Goal: Navigation & Orientation: Find specific page/section

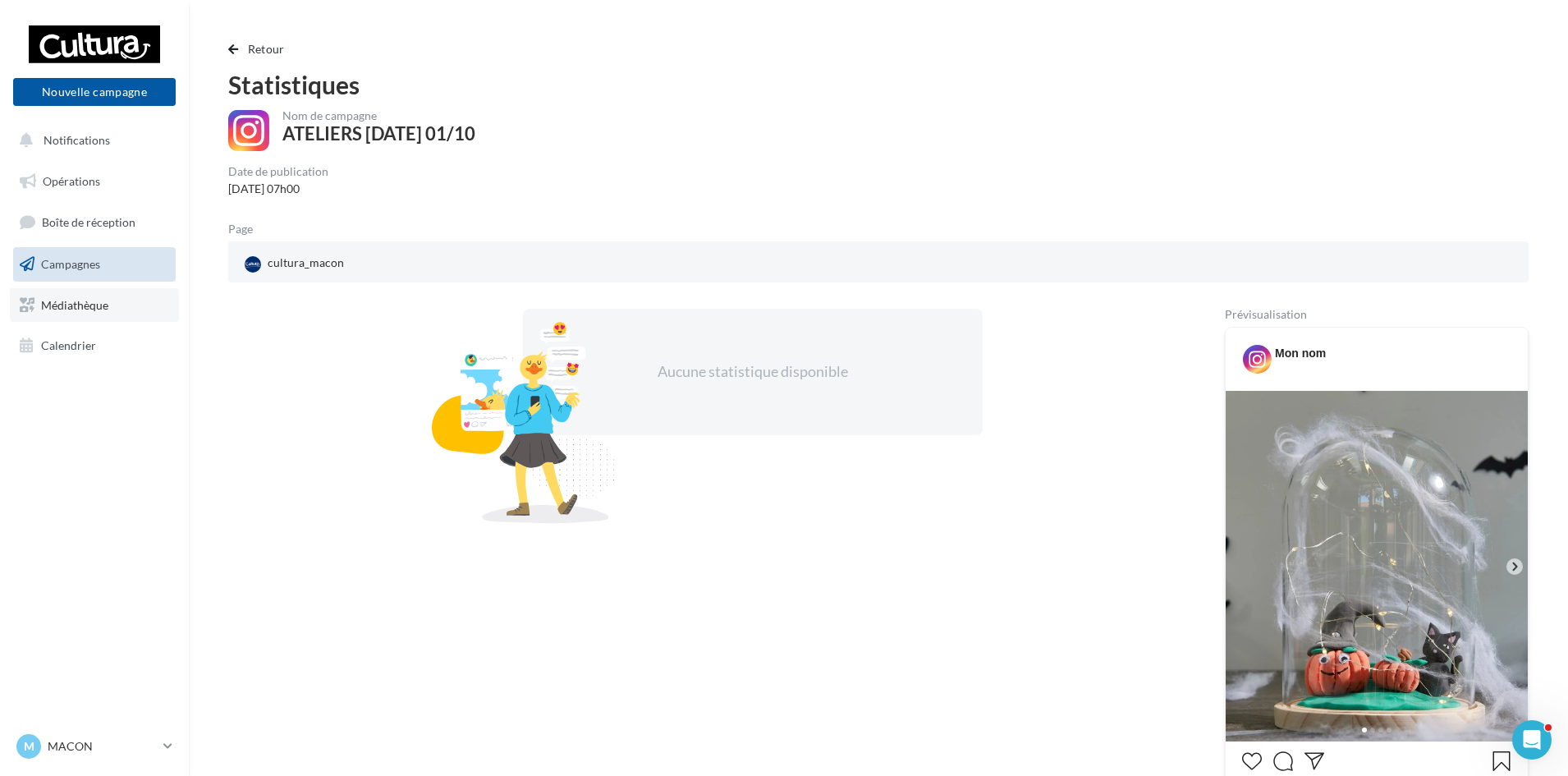
click at [92, 315] on link "Médiathèque" at bounding box center [94, 305] width 169 height 34
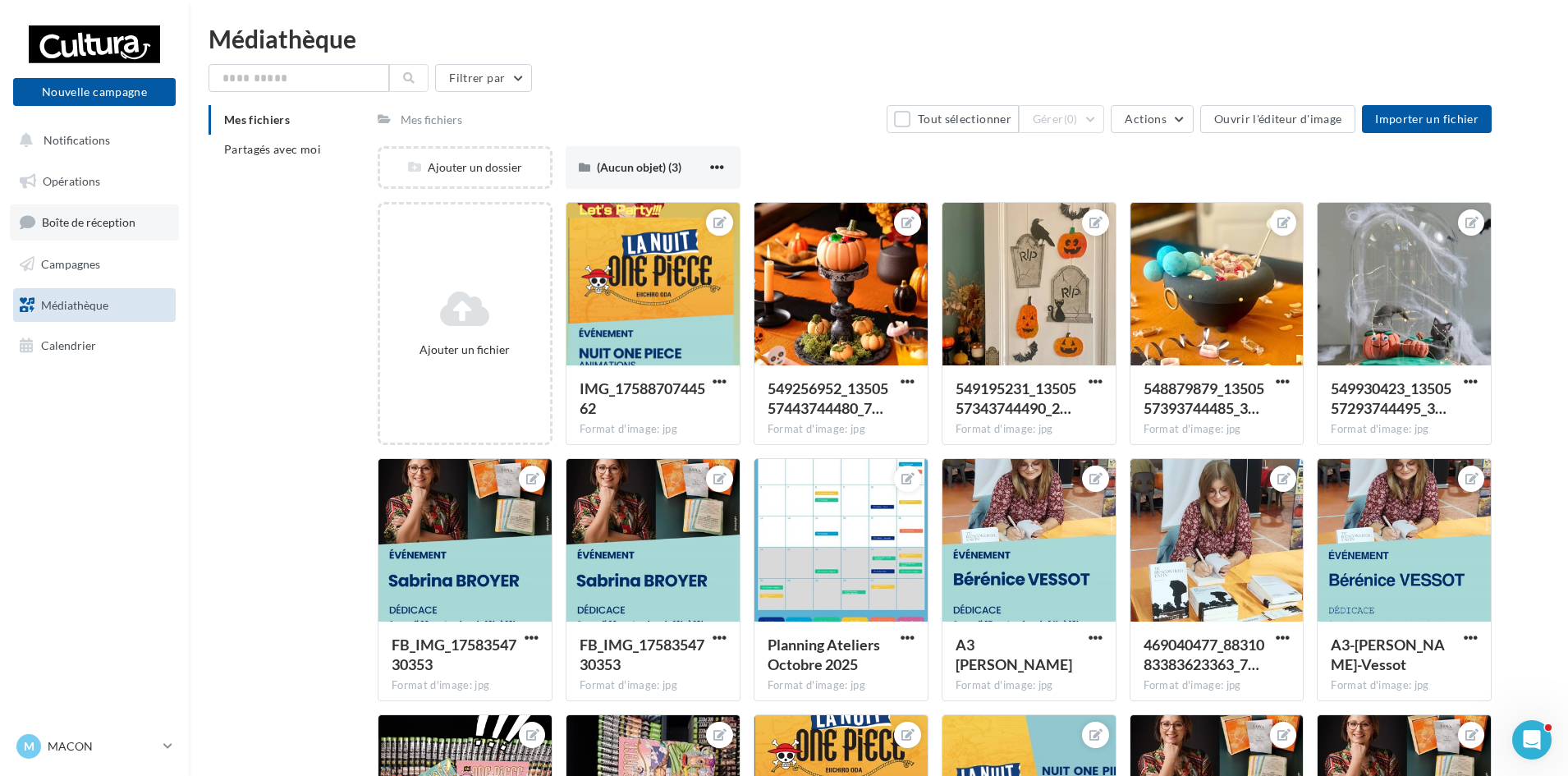
click at [81, 232] on link "Boîte de réception" at bounding box center [94, 222] width 169 height 35
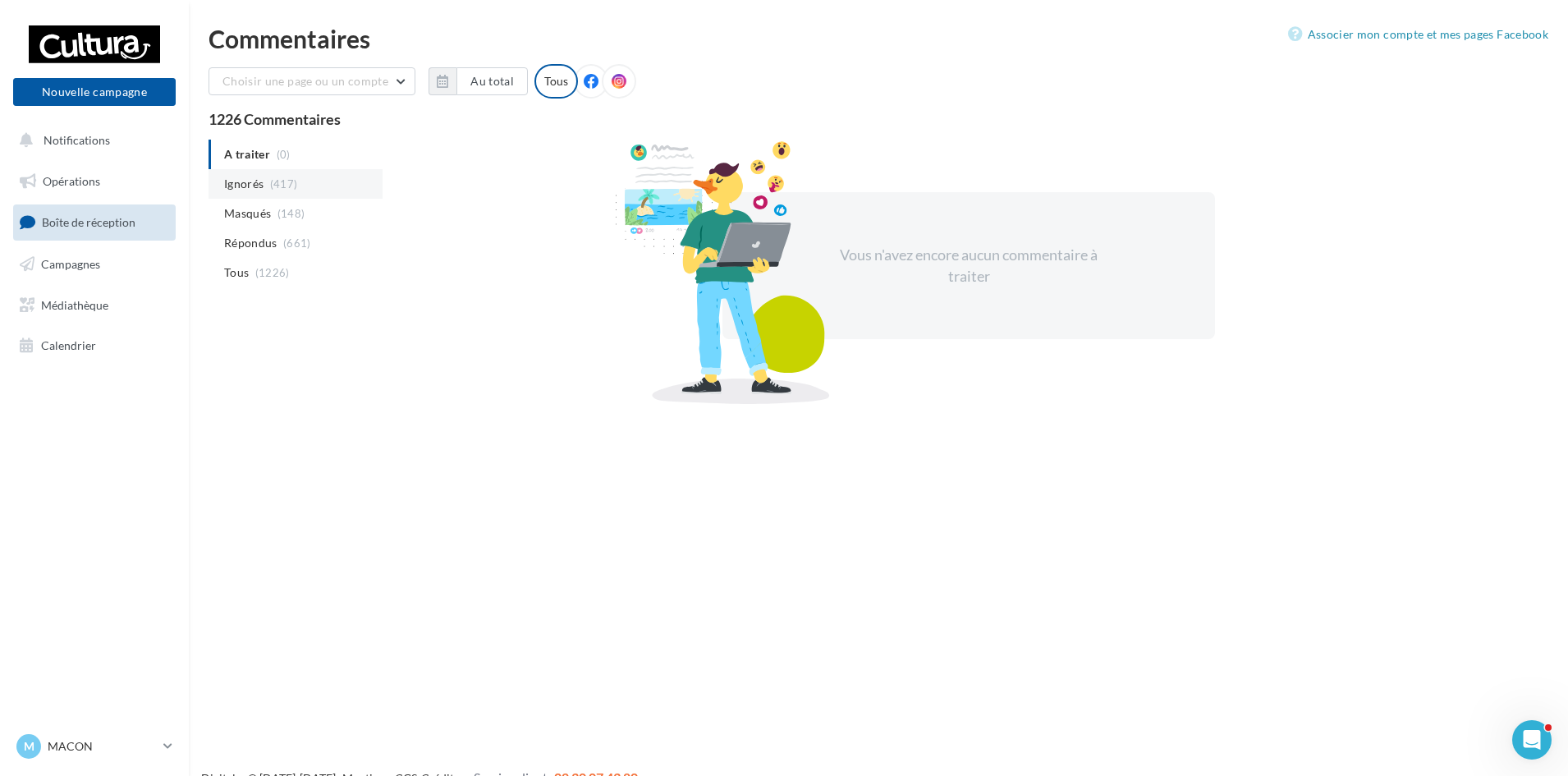
click at [291, 180] on span "(417)" at bounding box center [283, 184] width 28 height 13
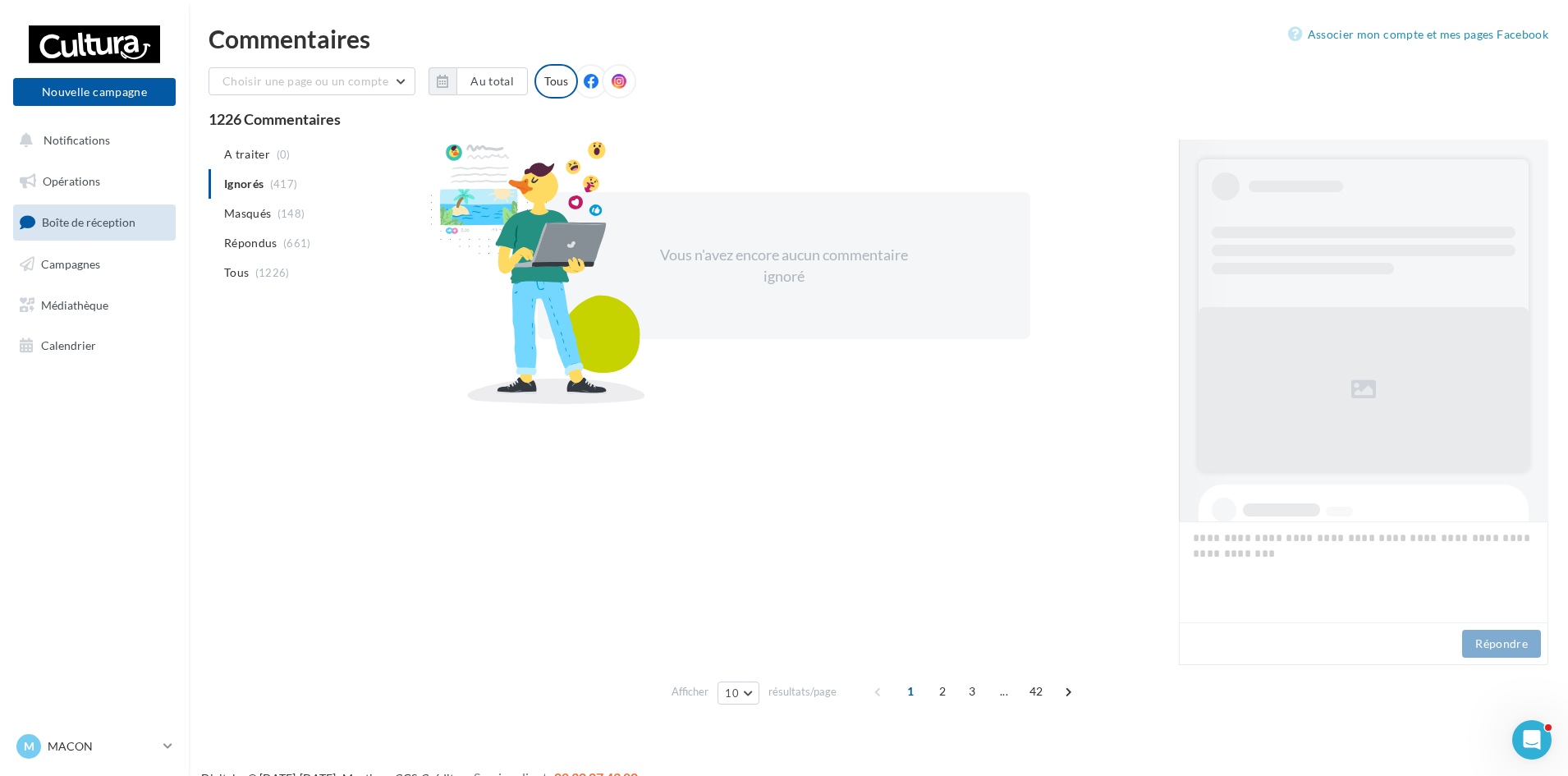
scroll to position [1, 0]
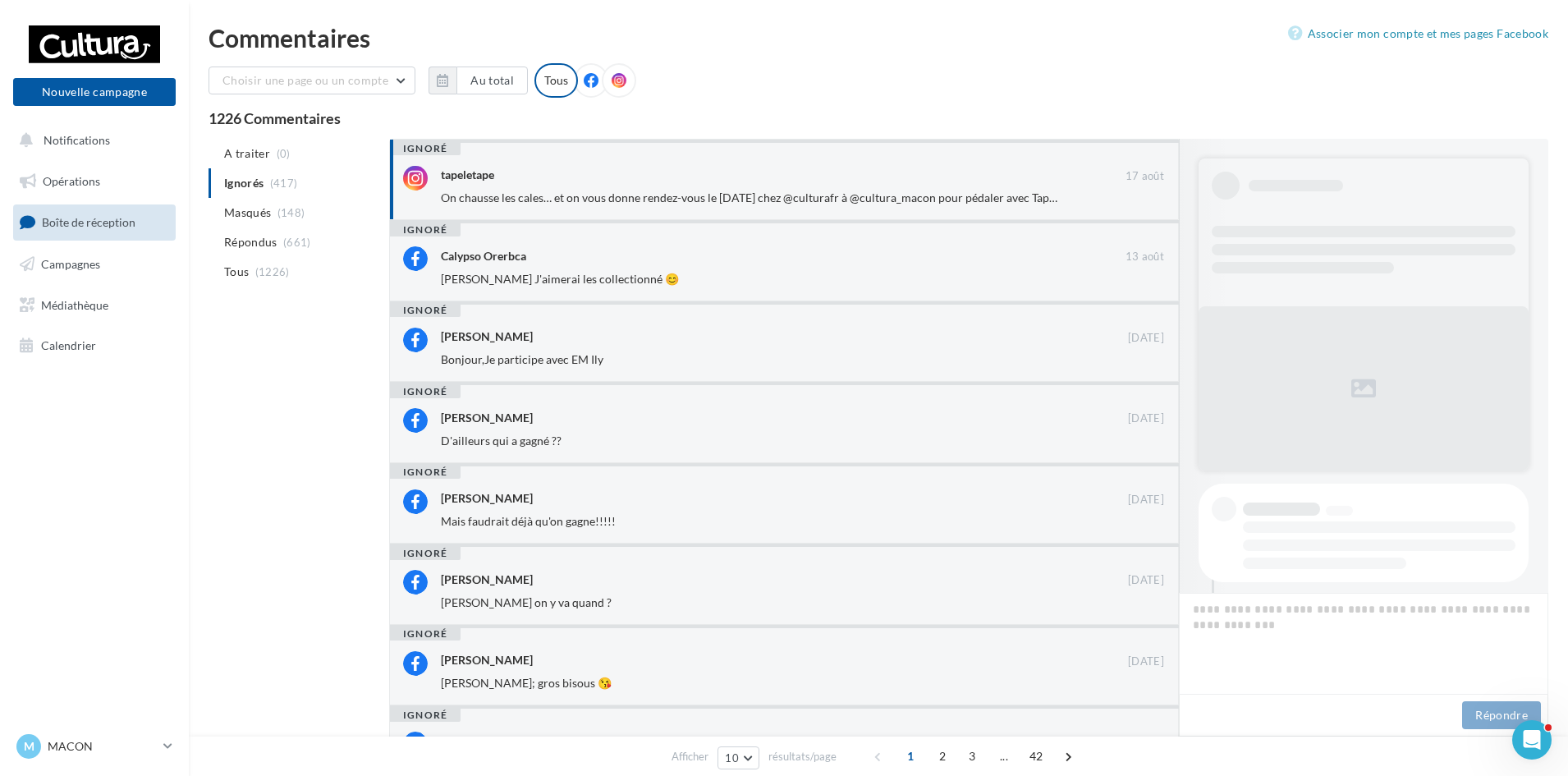
click at [286, 421] on div "A traiter (0) Ignorés (417) [GEOGRAPHIC_DATA] (148) Répondus (661) Tous (1226) …" at bounding box center [878, 566] width 1340 height 855
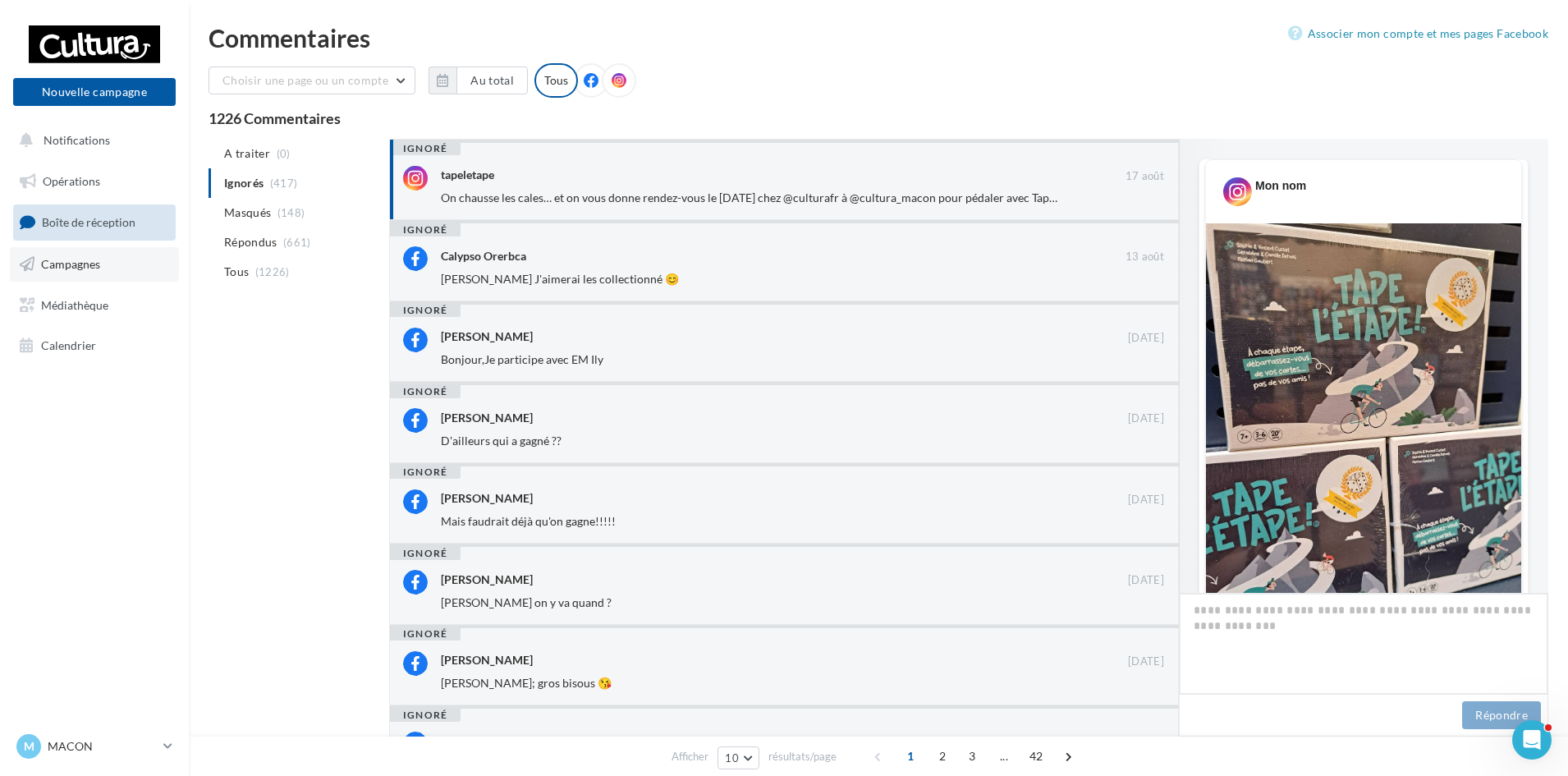
scroll to position [503, 0]
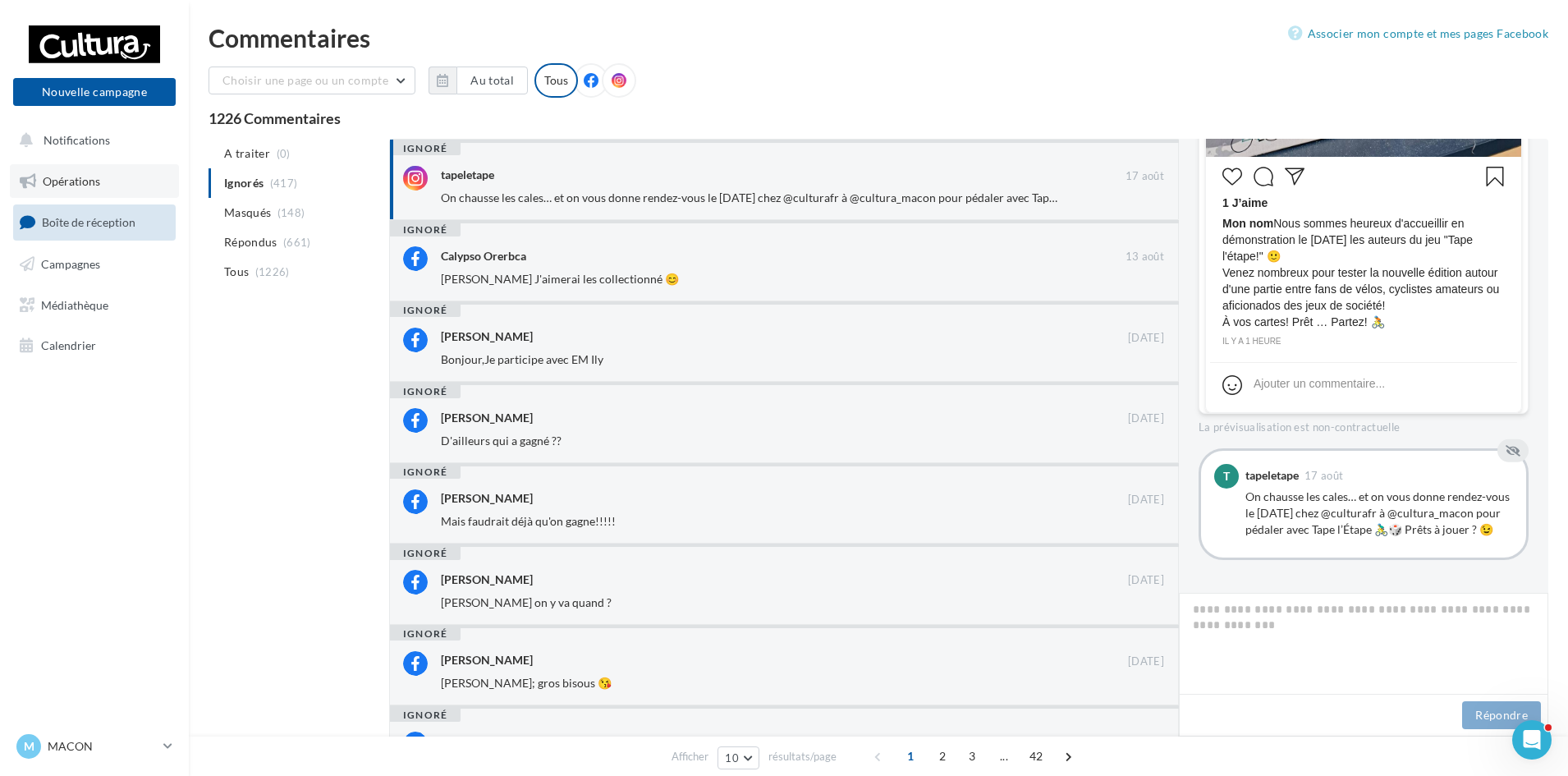
click at [91, 185] on span "Opérations" at bounding box center [71, 181] width 58 height 14
